Goal: Obtain resource: Obtain resource

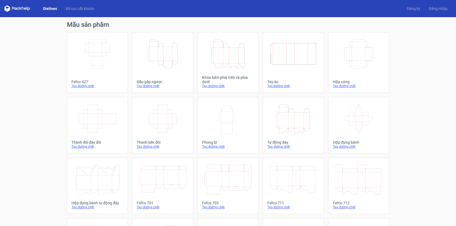
click at [432, 70] on div "Mẫu sản phẩm Width Depth Height Fefco 427 Tạo đường chết Height Depth Width Đầu…" at bounding box center [228, 178] width 456 height 323
click at [249, 53] on icon "Height Depth Width" at bounding box center [228, 54] width 48 height 30
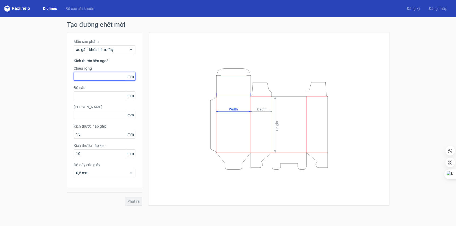
click at [87, 77] on input "text" at bounding box center [105, 76] width 62 height 9
type input "40"
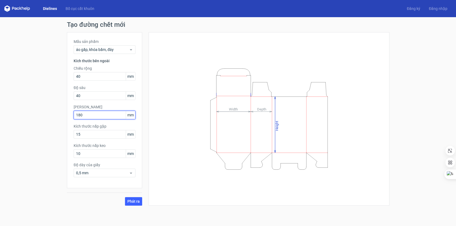
type input "180"
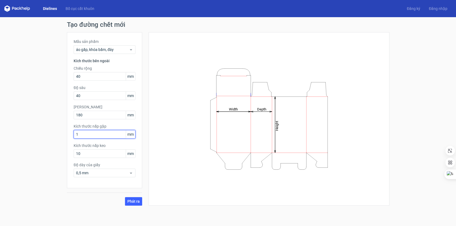
type input "15"
type input "13"
click at [134, 203] on font "Phát ra" at bounding box center [133, 202] width 12 height 4
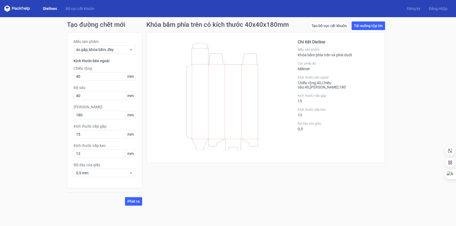
drag, startPoint x: 246, startPoint y: 205, endPoint x: 239, endPoint y: 209, distance: 7.4
click at [246, 205] on div "Khóa bấm phía trên có kích thước 40x40x180mm Tạo bố cục cắt khuôn Tải xuống tập…" at bounding box center [265, 113] width 247 height 184
click at [364, 25] on font "Tải xuống tập tin" at bounding box center [368, 26] width 29 height 4
click at [381, 134] on div "Chi tiết Dieline Mẫu sản phẩm Khóa bấm phía trên và phía dưới Các phép đo Milim…" at bounding box center [265, 97] width 238 height 131
click at [408, 86] on div "Tạo đường chết mới Mẫu sản phẩm áo gấp, khóa bấm, đáy Kích thước bên ngoài Chiề…" at bounding box center [228, 113] width 456 height 193
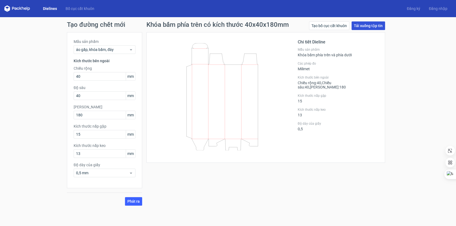
click at [375, 25] on font "Tải xuống tập tin" at bounding box center [368, 26] width 29 height 4
click at [333, 163] on div "Khóa bấm phía trên có kích thước 40x40x180mm Tạo bố cục cắt khuôn Tải xuống tập…" at bounding box center [265, 113] width 247 height 184
